Goal: Entertainment & Leisure: Browse casually

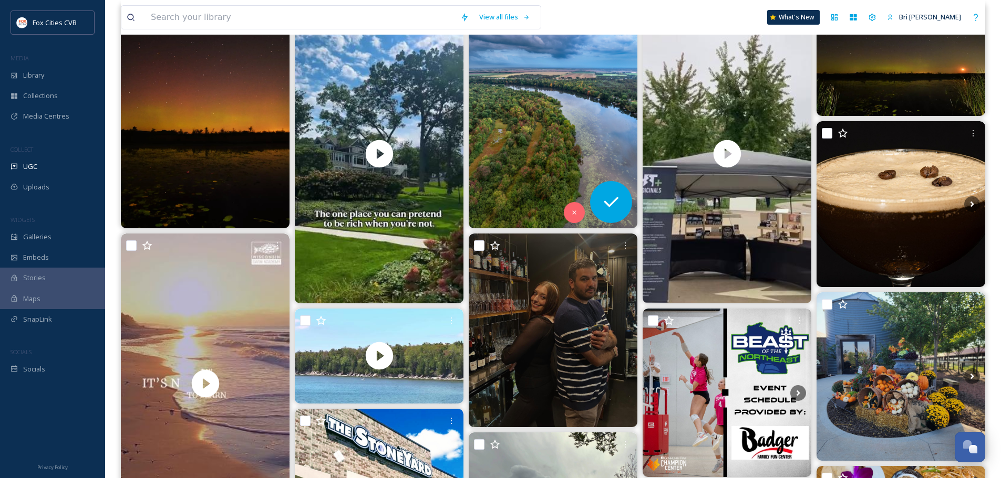
scroll to position [105, 0]
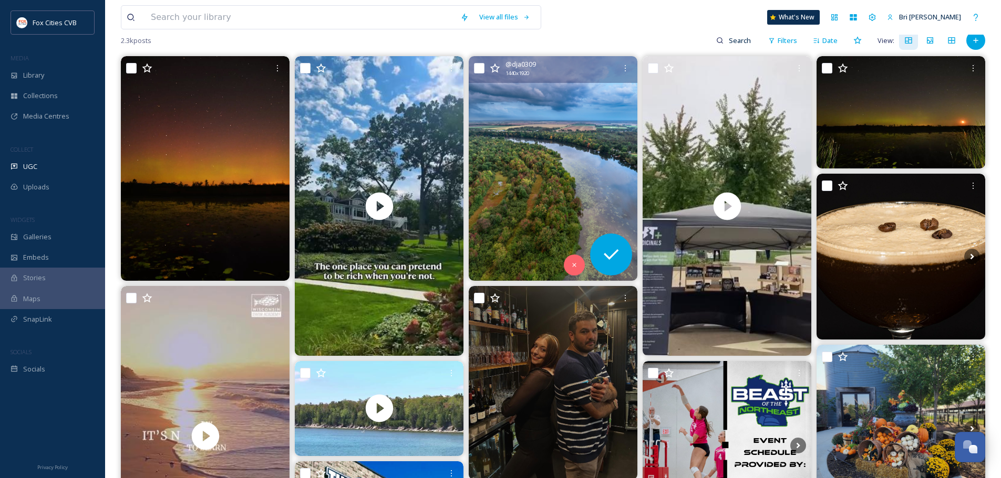
click at [557, 130] on img at bounding box center [553, 168] width 169 height 225
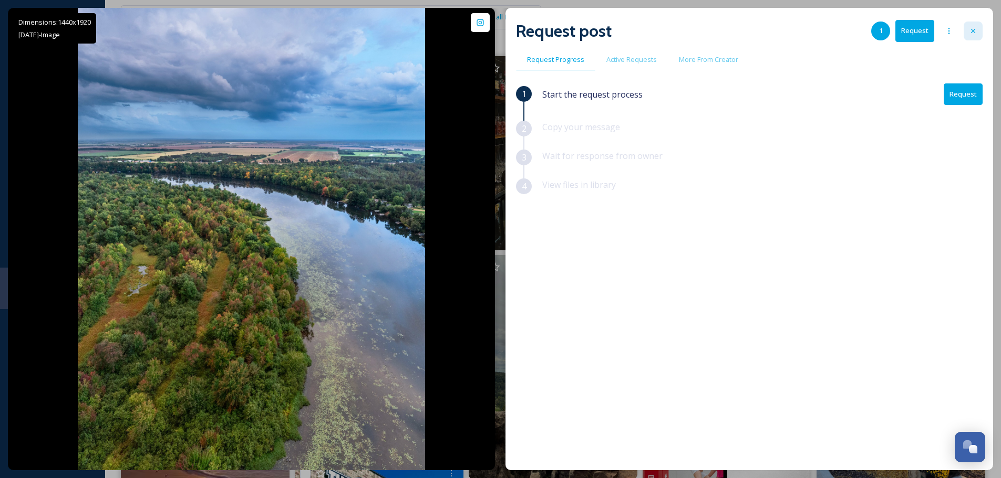
click at [969, 35] on icon at bounding box center [973, 31] width 8 height 8
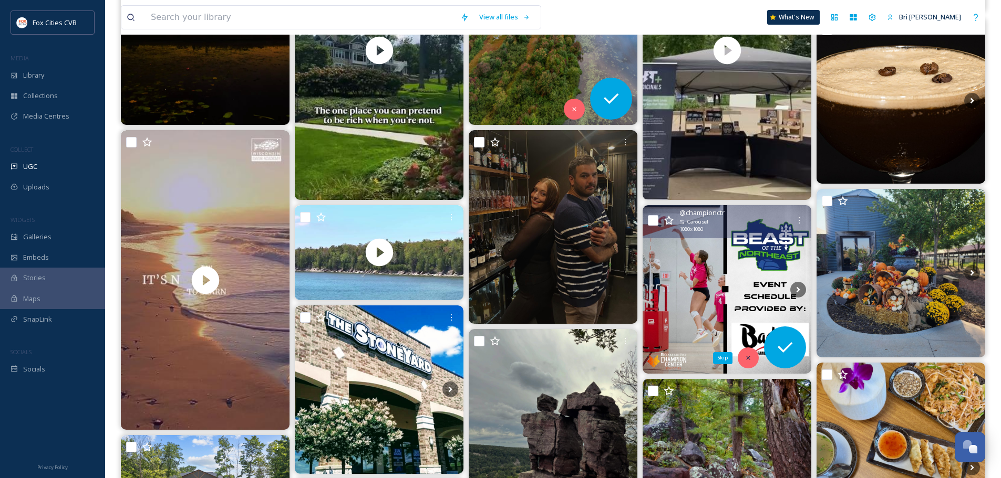
scroll to position [263, 0]
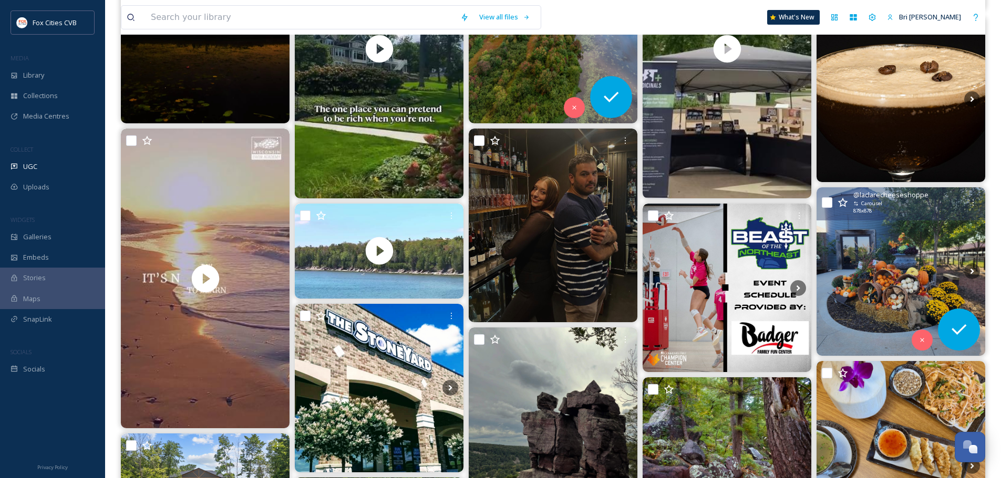
click at [868, 252] on img at bounding box center [900, 272] width 169 height 169
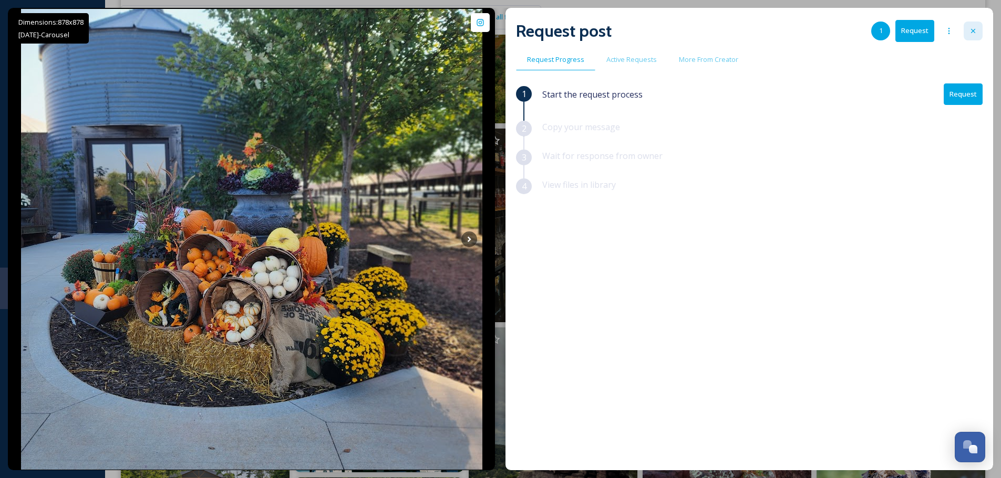
click at [972, 34] on icon at bounding box center [973, 31] width 8 height 8
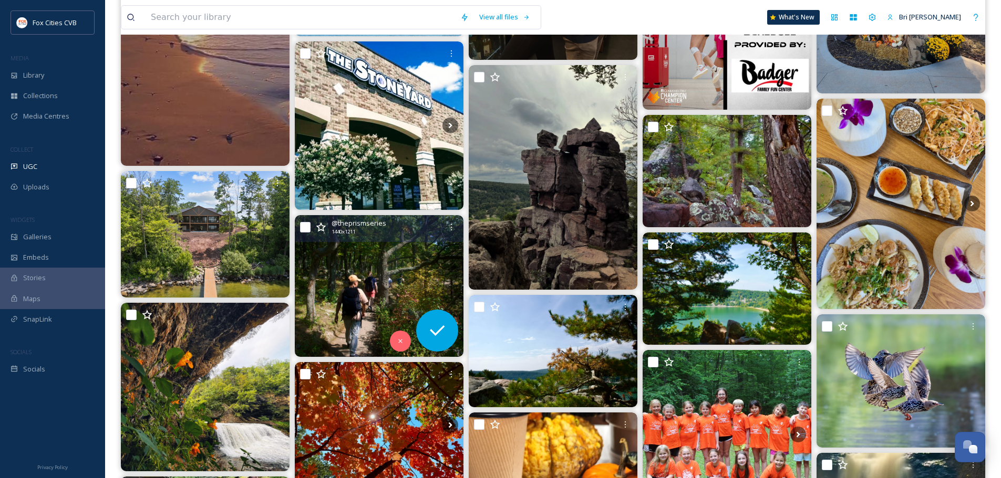
scroll to position [578, 0]
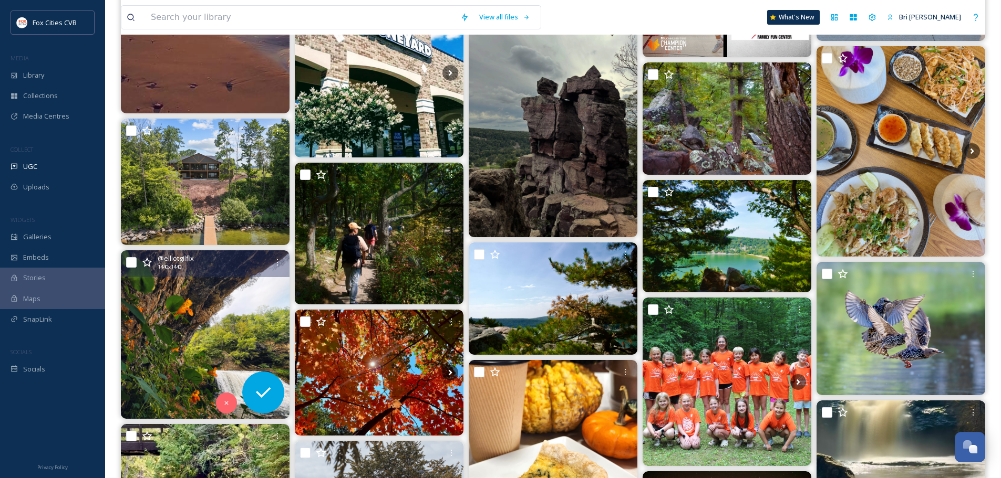
click at [222, 351] on img at bounding box center [205, 335] width 169 height 169
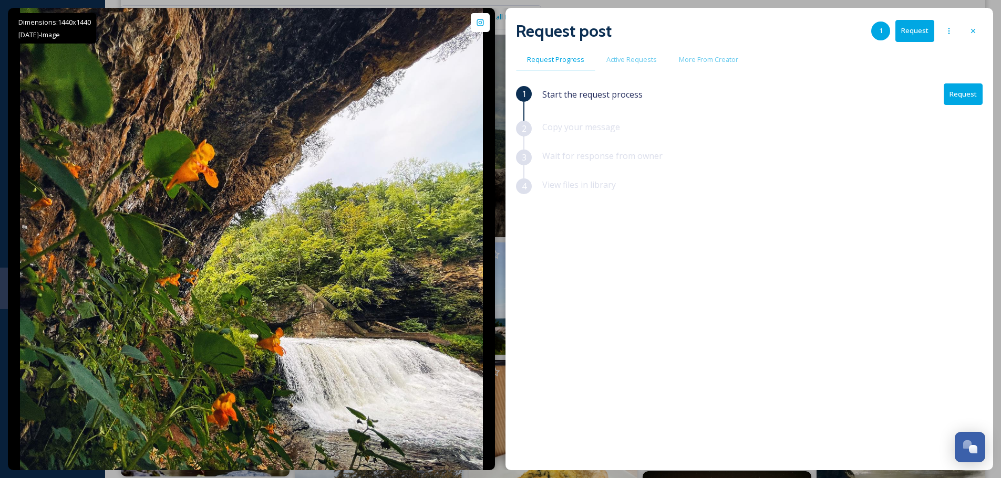
click at [973, 36] on div at bounding box center [972, 31] width 19 height 19
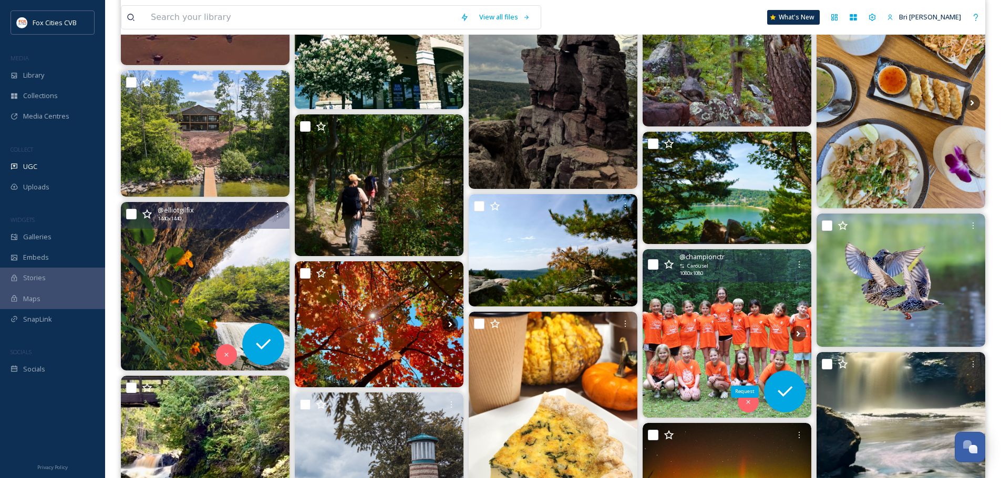
scroll to position [788, 0]
